Goal: Navigation & Orientation: Go to known website

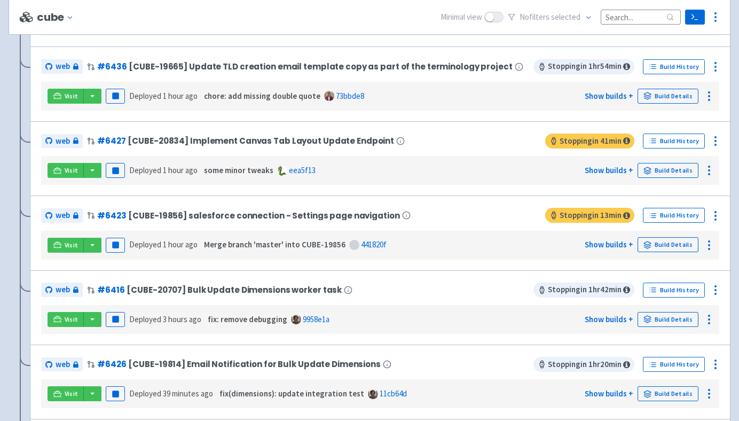
scroll to position [679, 0]
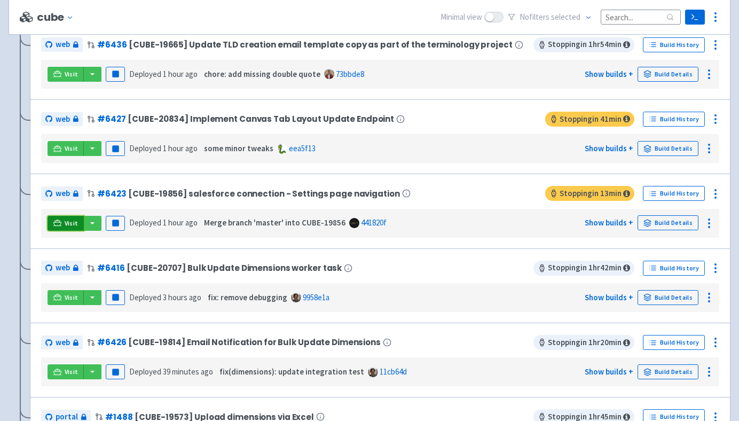
click at [65, 223] on span "Visit" at bounding box center [72, 223] width 14 height 9
